Goal: Find specific page/section: Find specific page/section

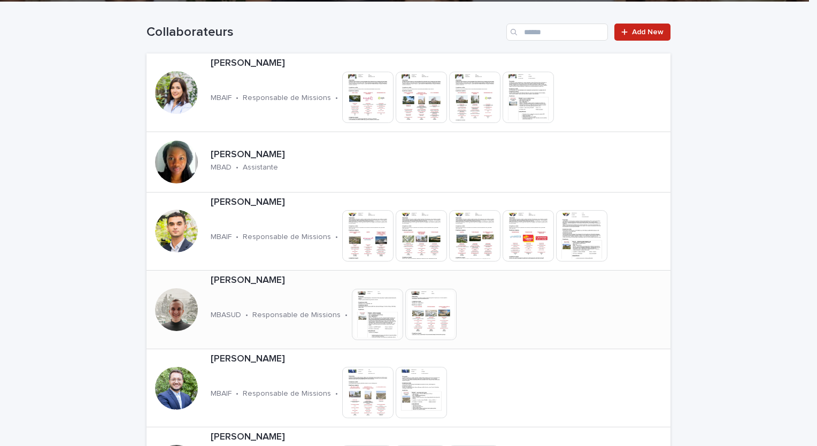
scroll to position [267, 0]
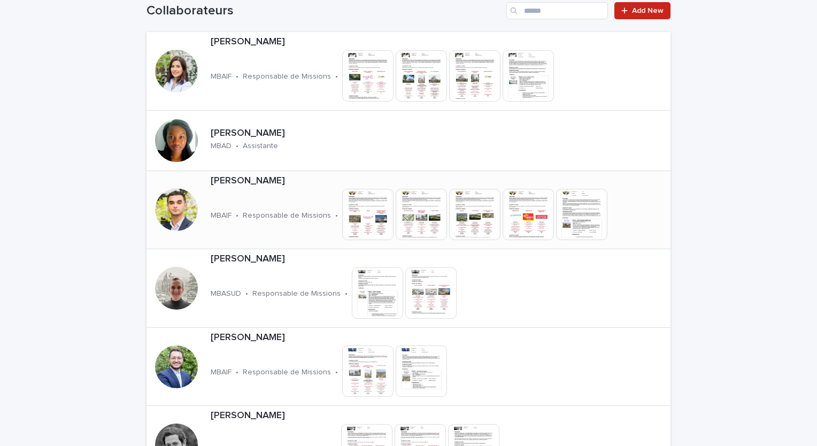
click at [254, 198] on div "[PERSON_NAME] MBAIF • Responsable de Missions • This file cannot be opened Down…" at bounding box center [438, 210] width 464 height 78
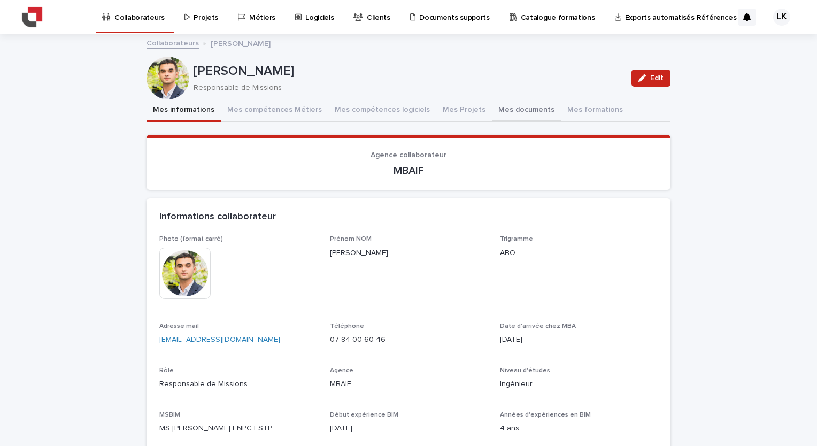
click at [510, 109] on button "Mes documents" at bounding box center [526, 110] width 69 height 22
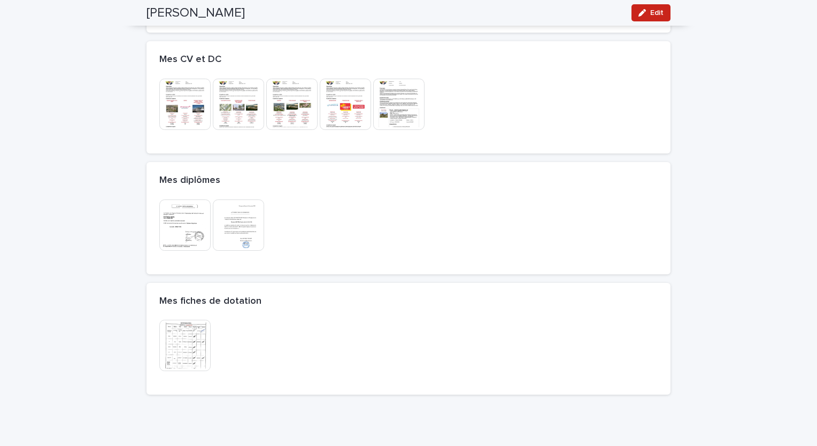
scroll to position [214, 0]
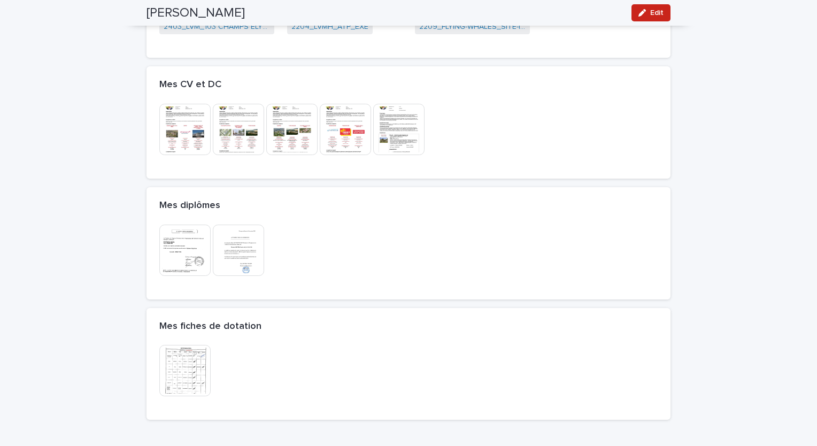
click at [174, 146] on img at bounding box center [184, 129] width 51 height 51
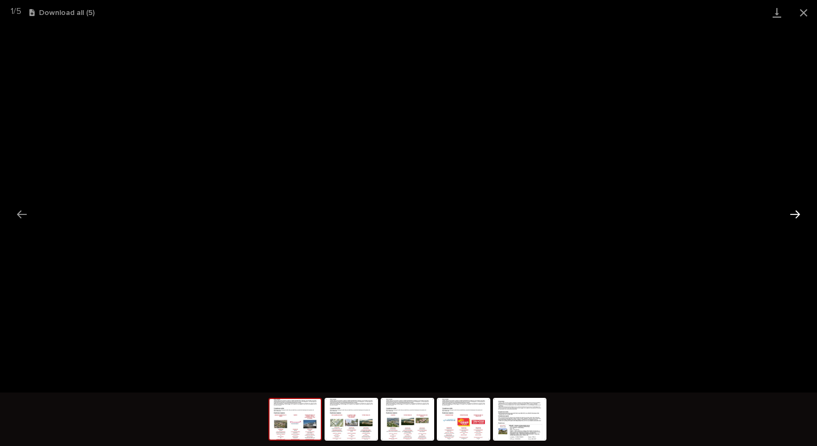
click at [787, 210] on button "Next slide" at bounding box center [795, 214] width 22 height 21
click at [788, 214] on button "Next slide" at bounding box center [795, 214] width 22 height 21
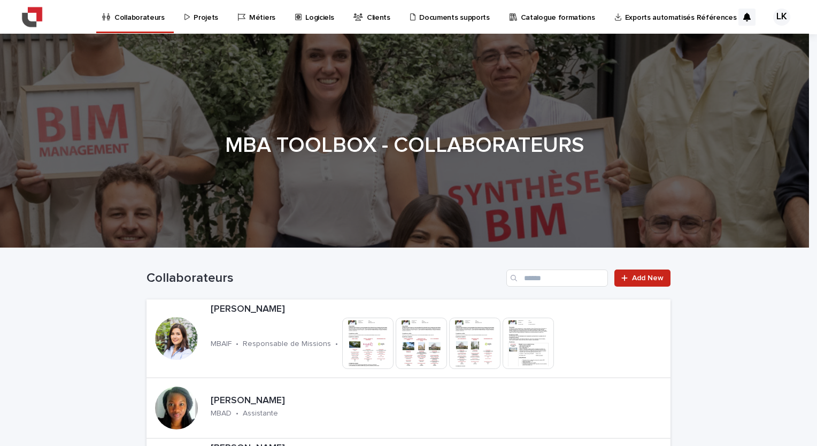
click at [204, 20] on p "Projets" at bounding box center [205, 11] width 25 height 22
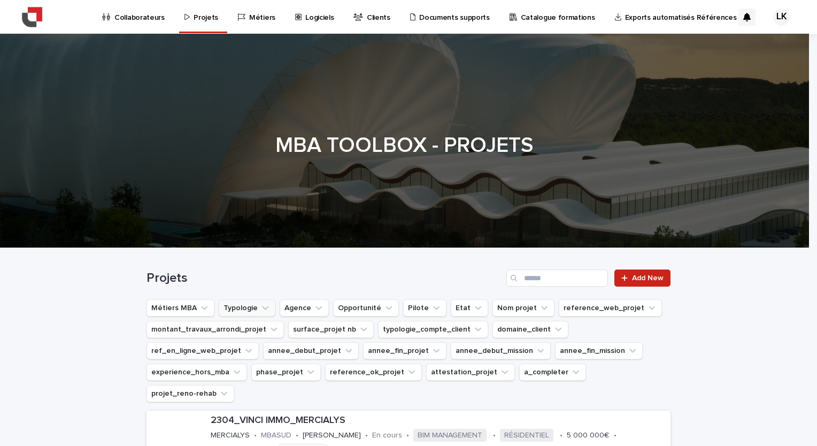
click at [261, 305] on icon "Typologie" at bounding box center [265, 308] width 11 height 11
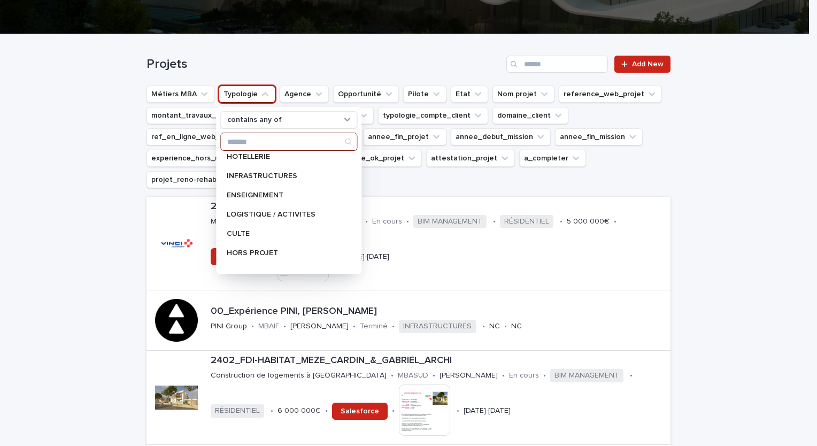
scroll to position [152, 0]
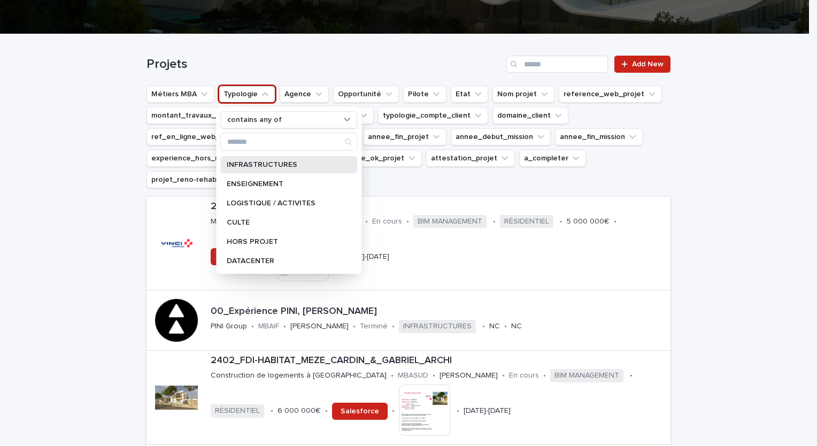
click at [275, 163] on p "INFRASTRUCTURES" at bounding box center [283, 164] width 113 height 7
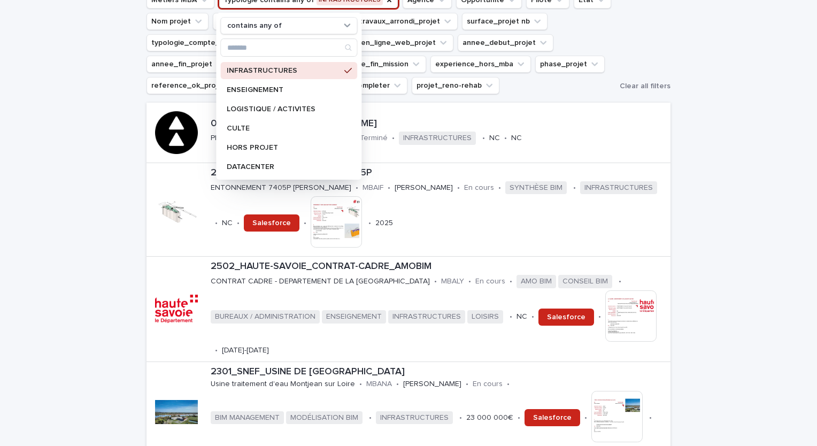
scroll to position [321, 0]
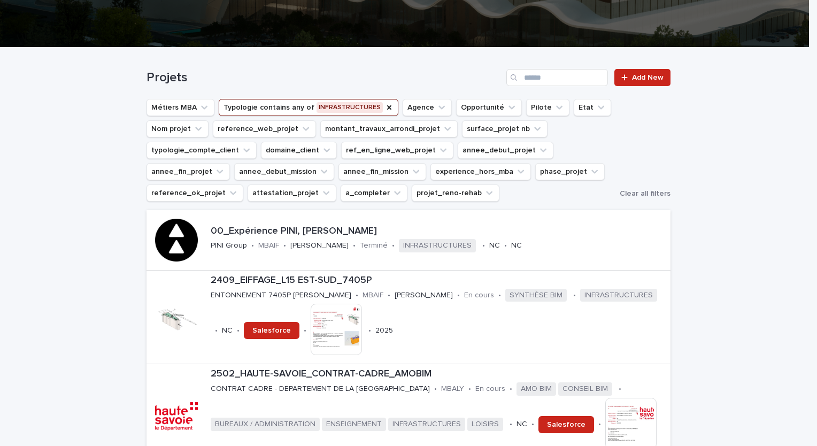
scroll to position [160, 0]
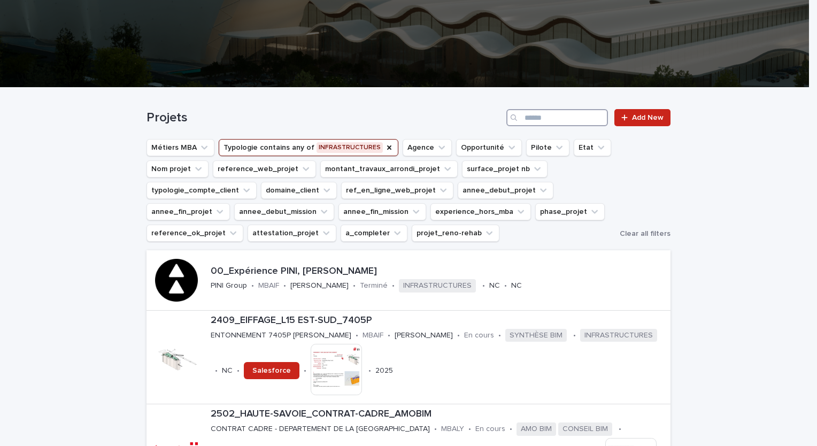
click at [544, 122] on input "Search" at bounding box center [557, 117] width 102 height 17
type input "****"
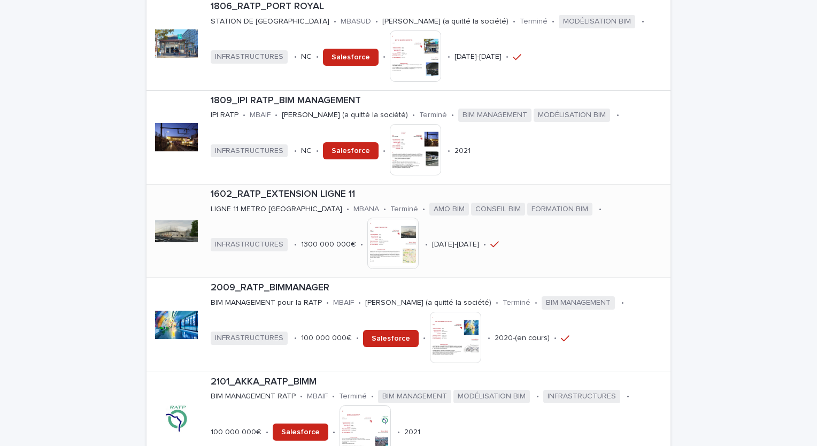
scroll to position [748, 0]
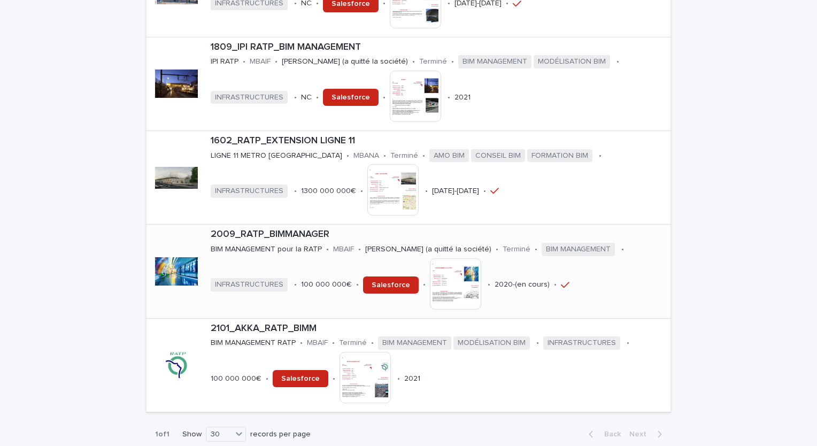
click at [308, 227] on div "2009_RATP_BIMMANAGER" at bounding box center [438, 234] width 455 height 14
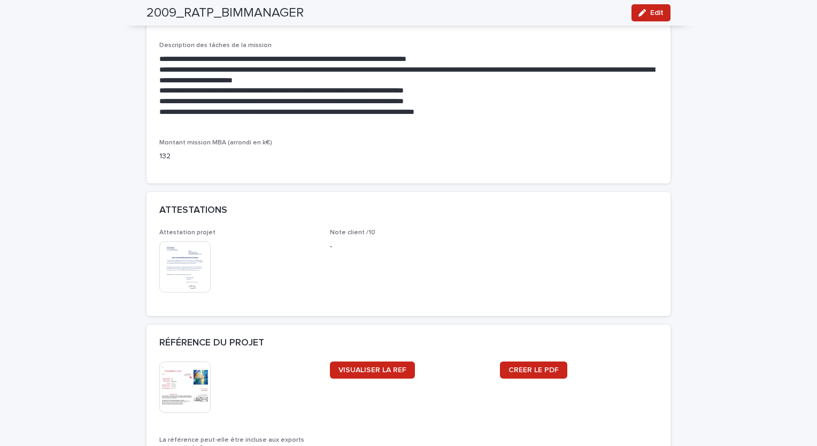
scroll to position [909, 0]
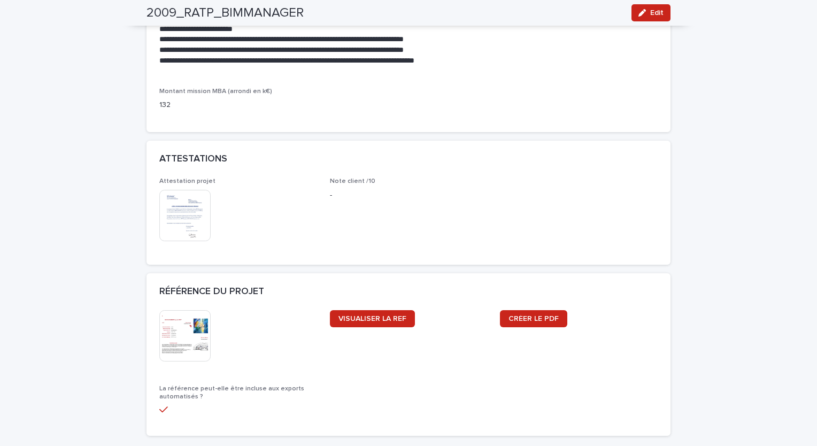
click at [191, 335] on img at bounding box center [184, 335] width 51 height 51
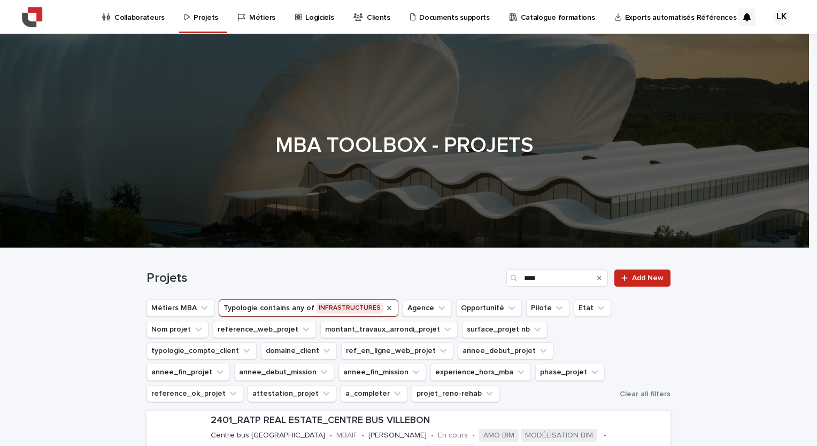
click at [385, 311] on icon "Typologie" at bounding box center [389, 308] width 9 height 9
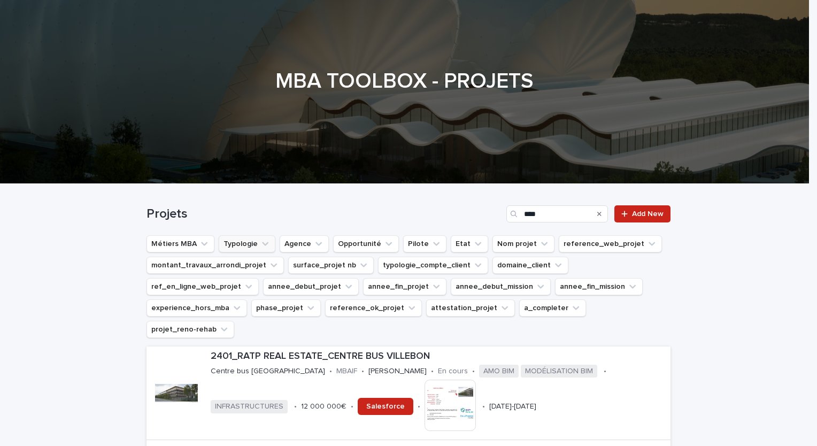
scroll to position [107, 0]
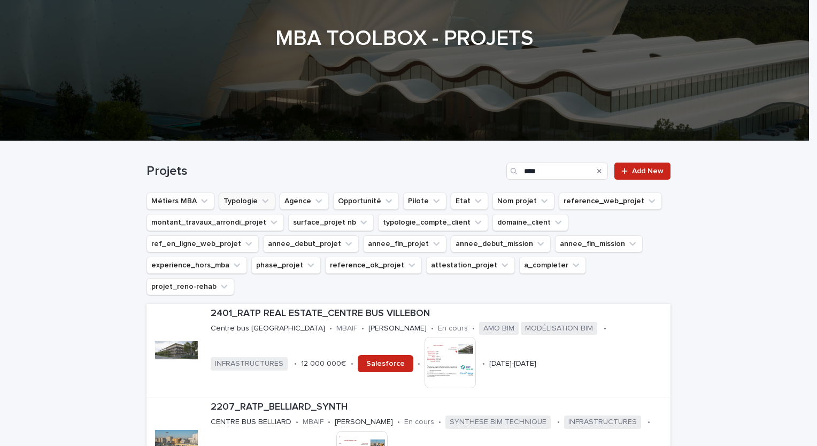
click at [262, 200] on icon "Typologie" at bounding box center [265, 201] width 6 height 4
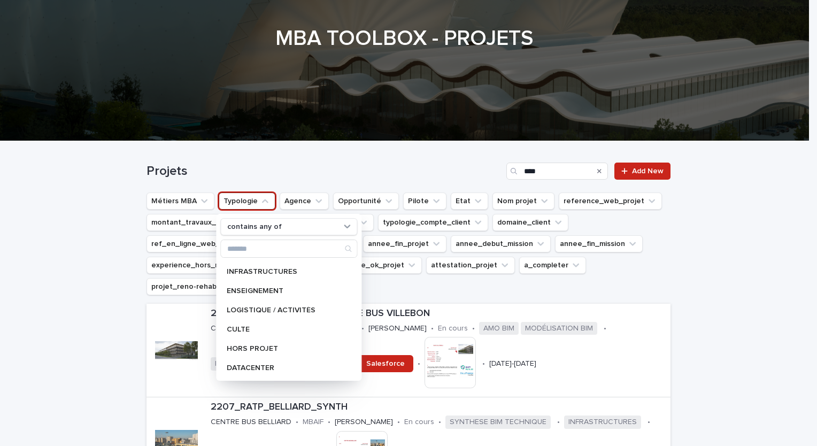
scroll to position [98, 0]
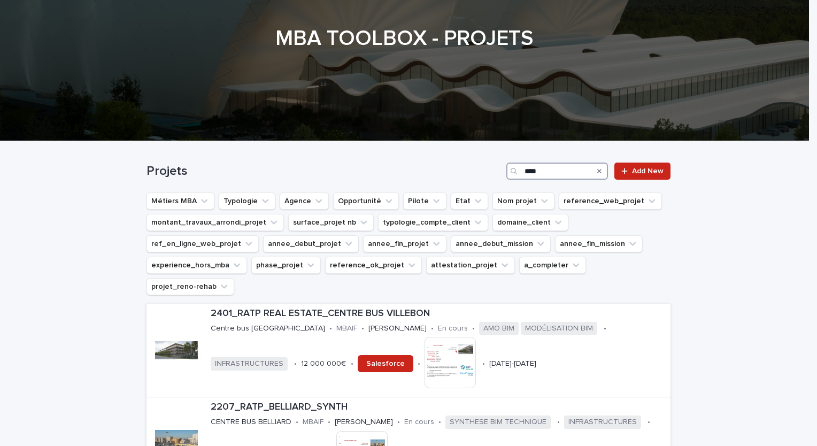
drag, startPoint x: 537, startPoint y: 173, endPoint x: 505, endPoint y: 172, distance: 32.6
click at [506, 172] on div "****" at bounding box center [557, 170] width 102 height 17
type input "**********"
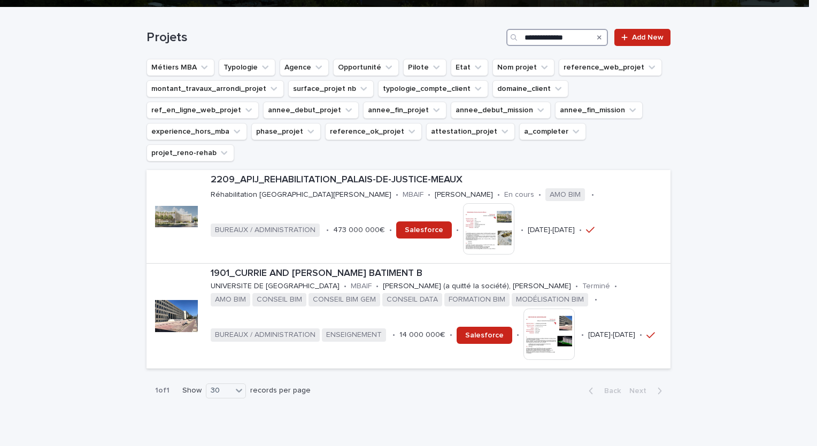
scroll to position [260, 0]
